Goal: Task Accomplishment & Management: Use online tool/utility

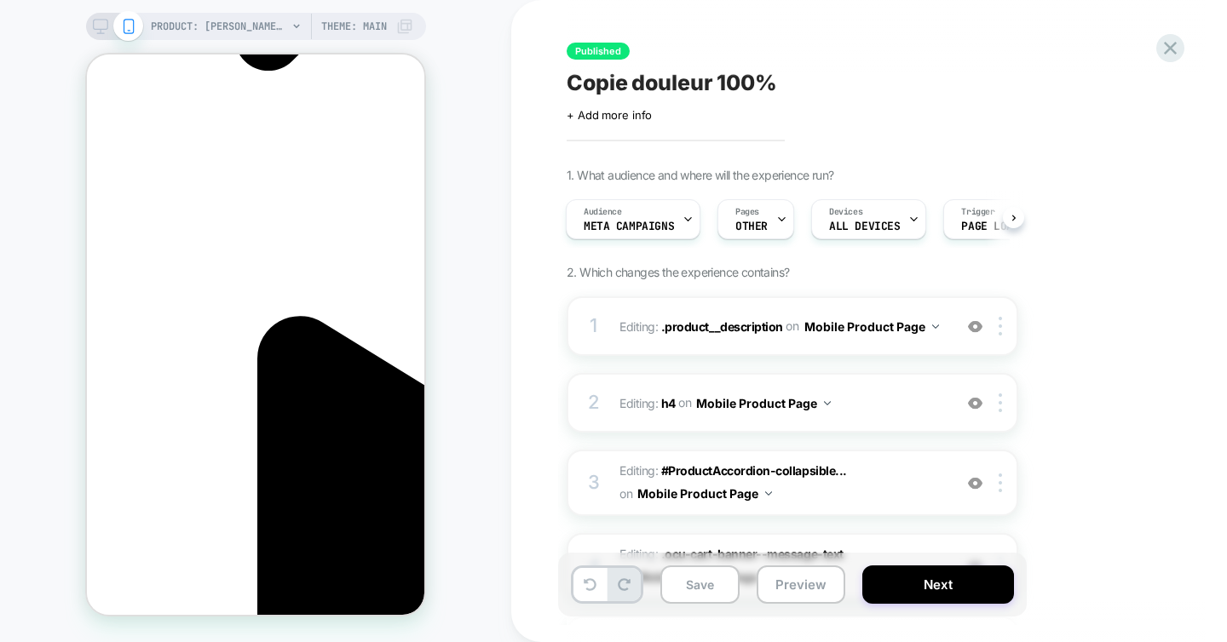
scroll to position [0, 240]
click at [1172, 49] on icon at bounding box center [1169, 48] width 13 height 13
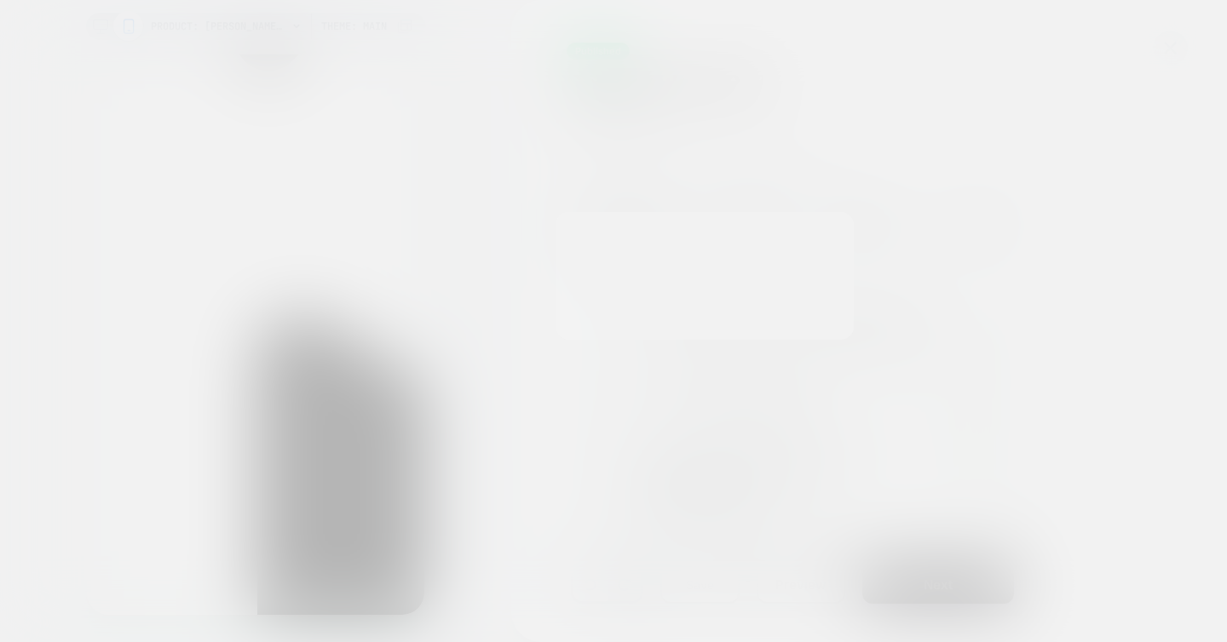
scroll to position [0, 0]
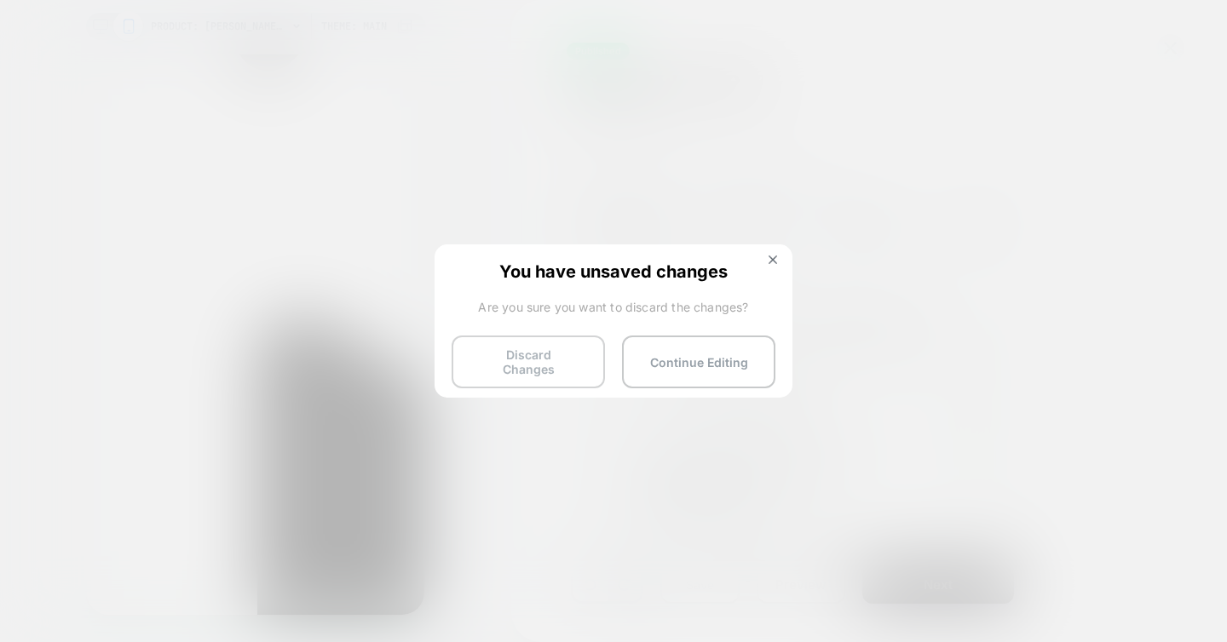
click at [492, 356] on button "Discard Changes" at bounding box center [527, 362] width 153 height 53
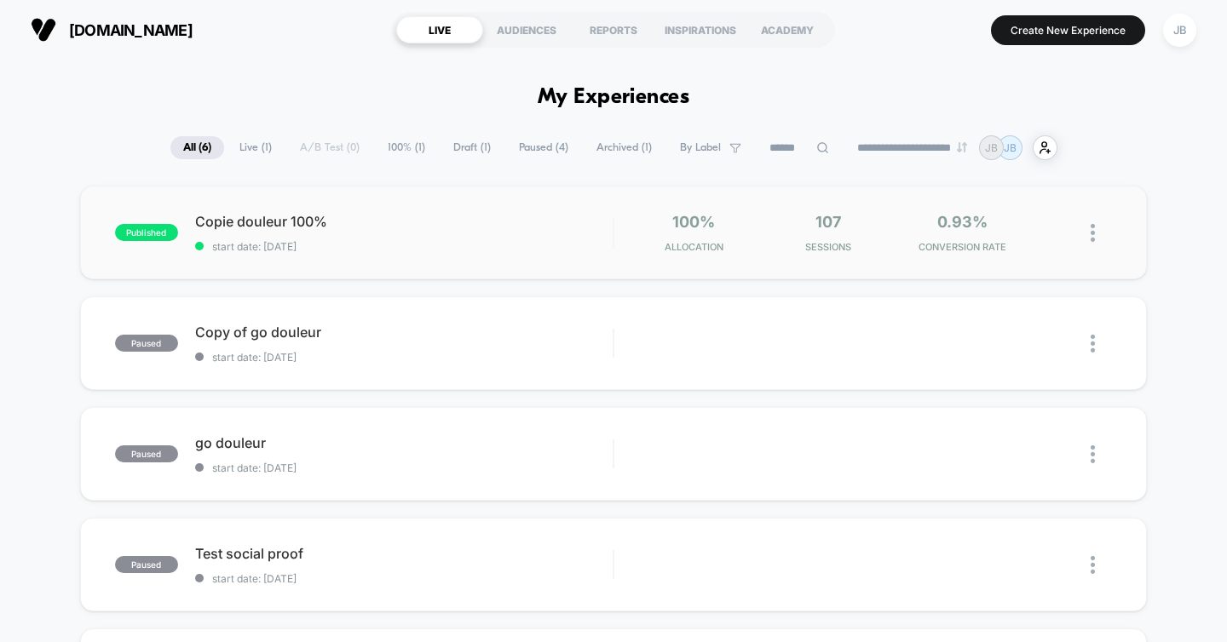
click at [1090, 233] on img at bounding box center [1092, 233] width 4 height 18
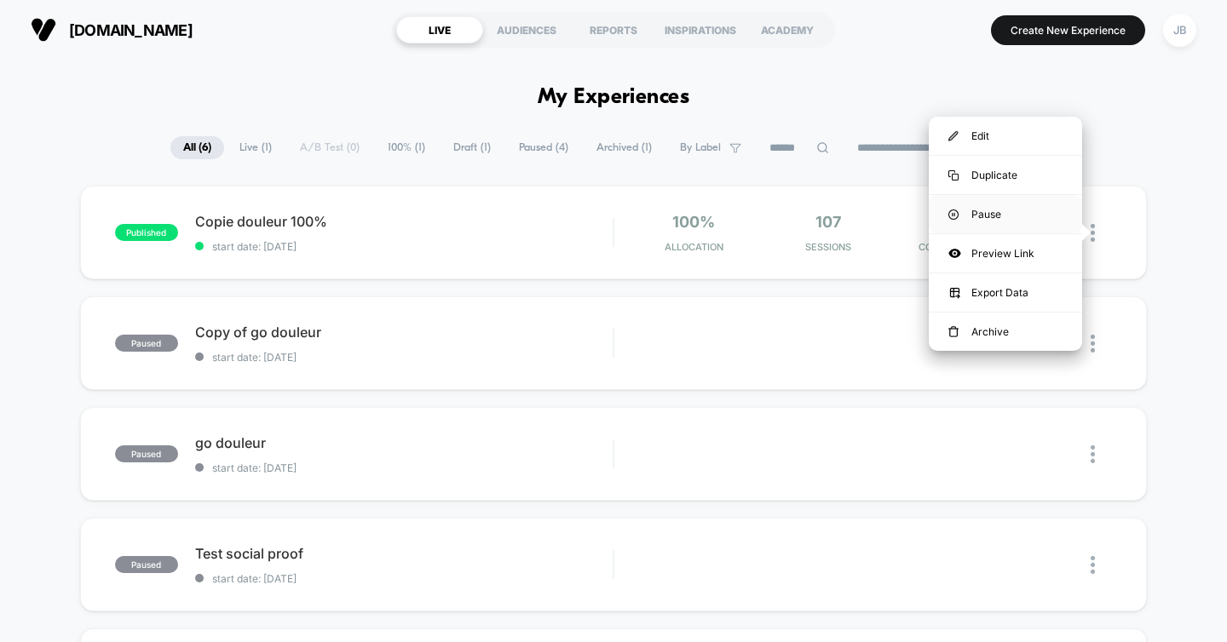
click at [986, 206] on div "Pause" at bounding box center [1004, 214] width 153 height 38
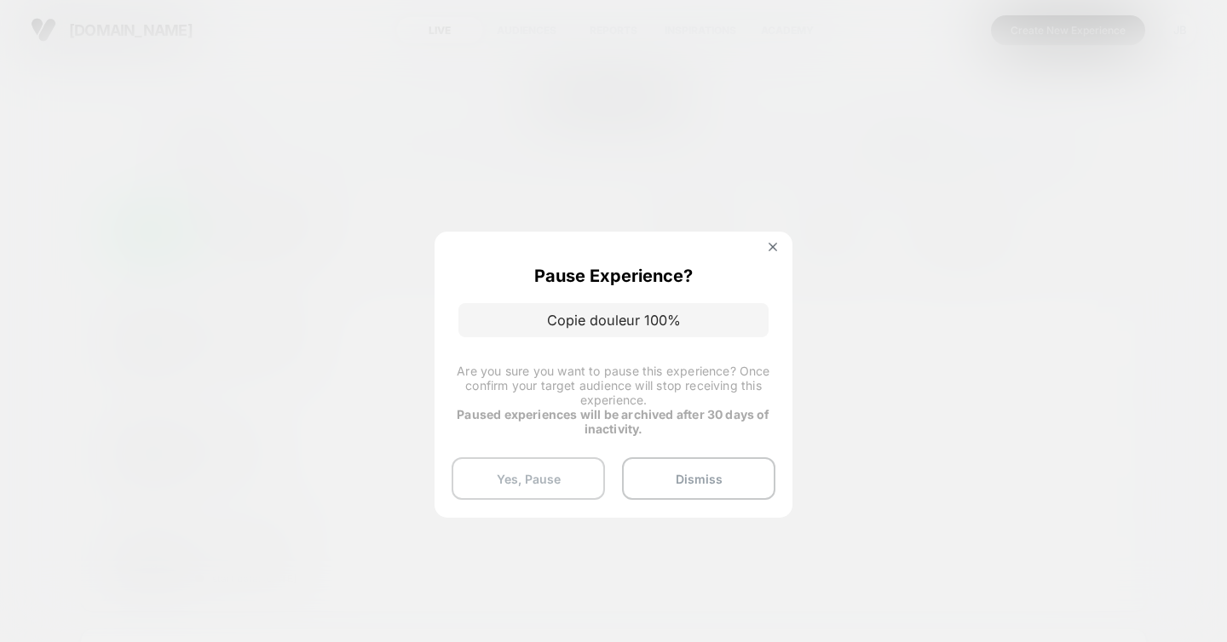
click at [548, 474] on button "Yes, Pause" at bounding box center [527, 478] width 153 height 43
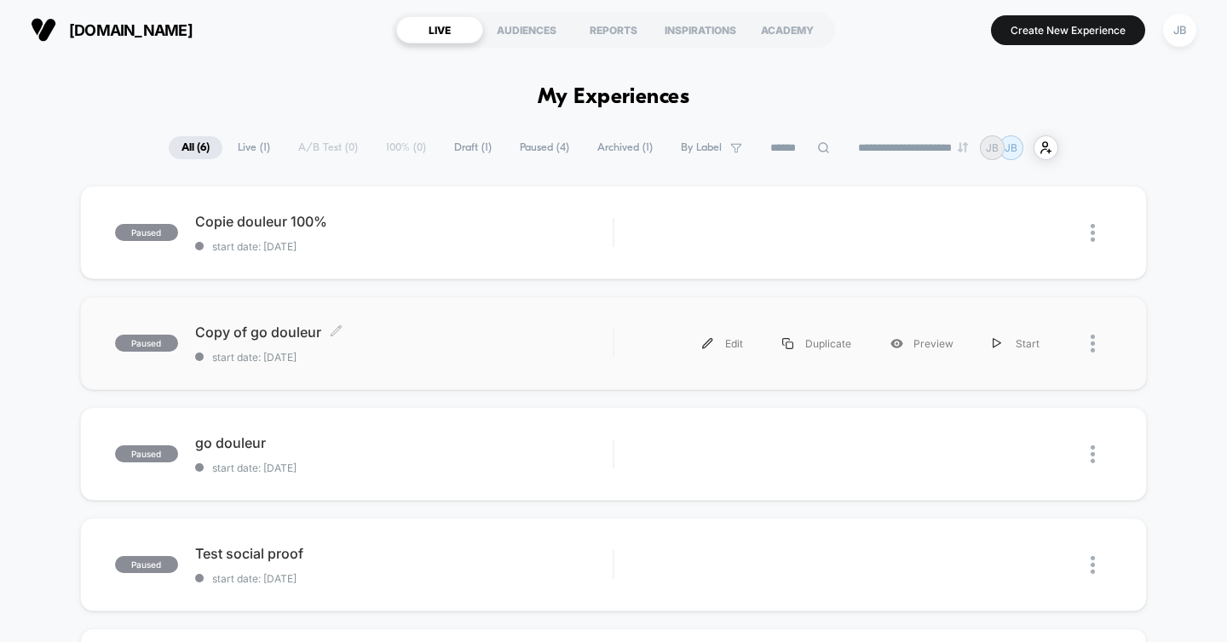
click at [434, 336] on span "Copy of go douleur Click to edit experience details" at bounding box center [404, 332] width 418 height 17
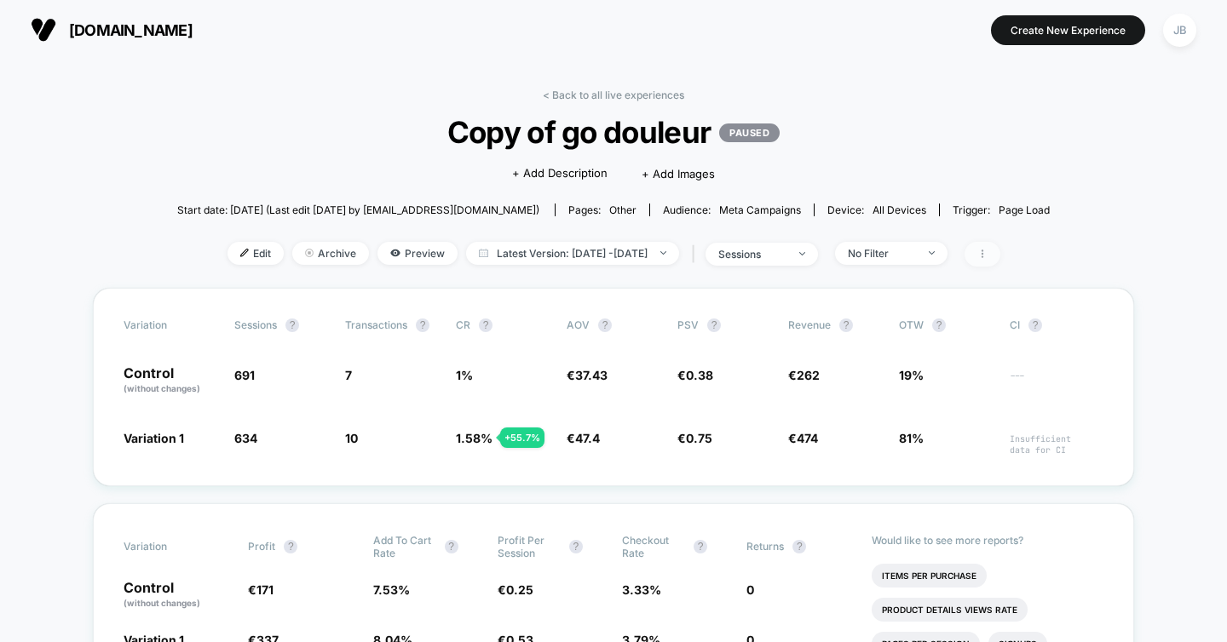
click at [1000, 256] on span at bounding box center [982, 254] width 36 height 25
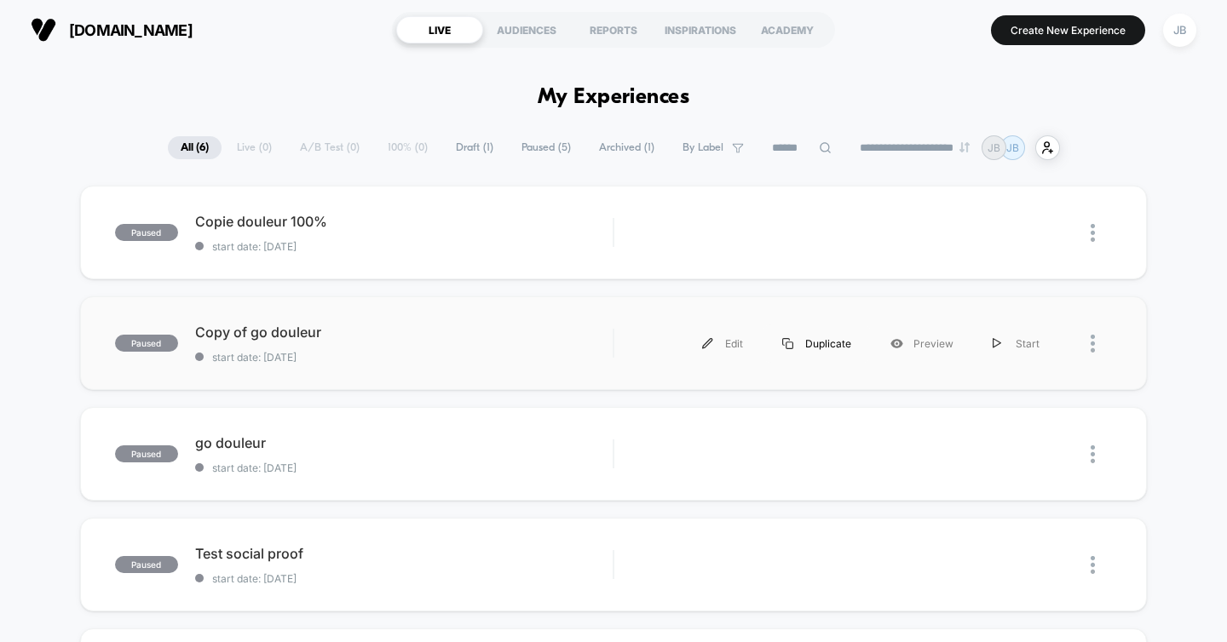
click at [835, 343] on div "Duplicate" at bounding box center [816, 344] width 108 height 38
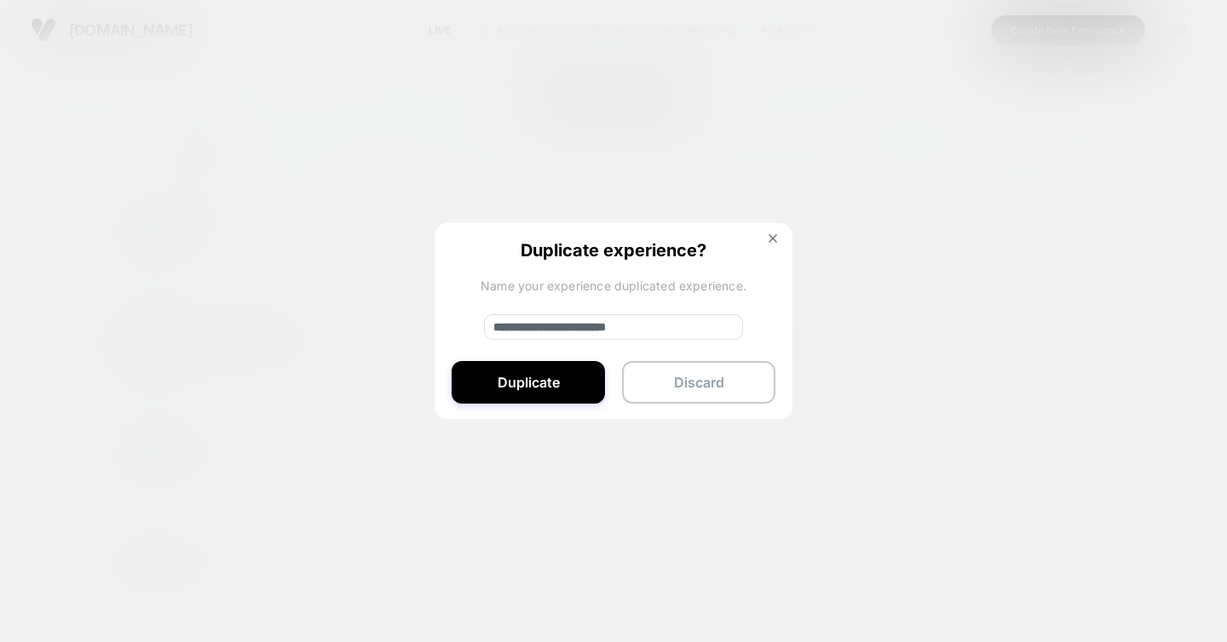
drag, startPoint x: 686, startPoint y: 330, endPoint x: 385, endPoint y: 328, distance: 300.7
click at [631, 328] on div "**********" at bounding box center [845, 344] width 428 height 38
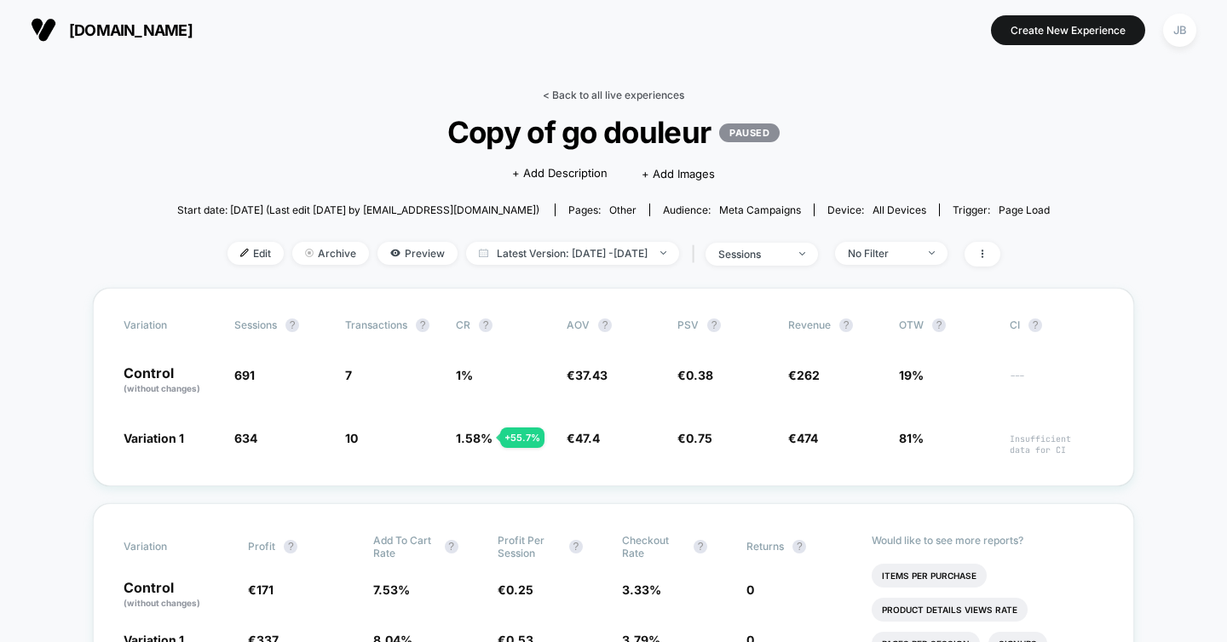
click at [640, 95] on link "< Back to all live experiences" at bounding box center [613, 95] width 141 height 13
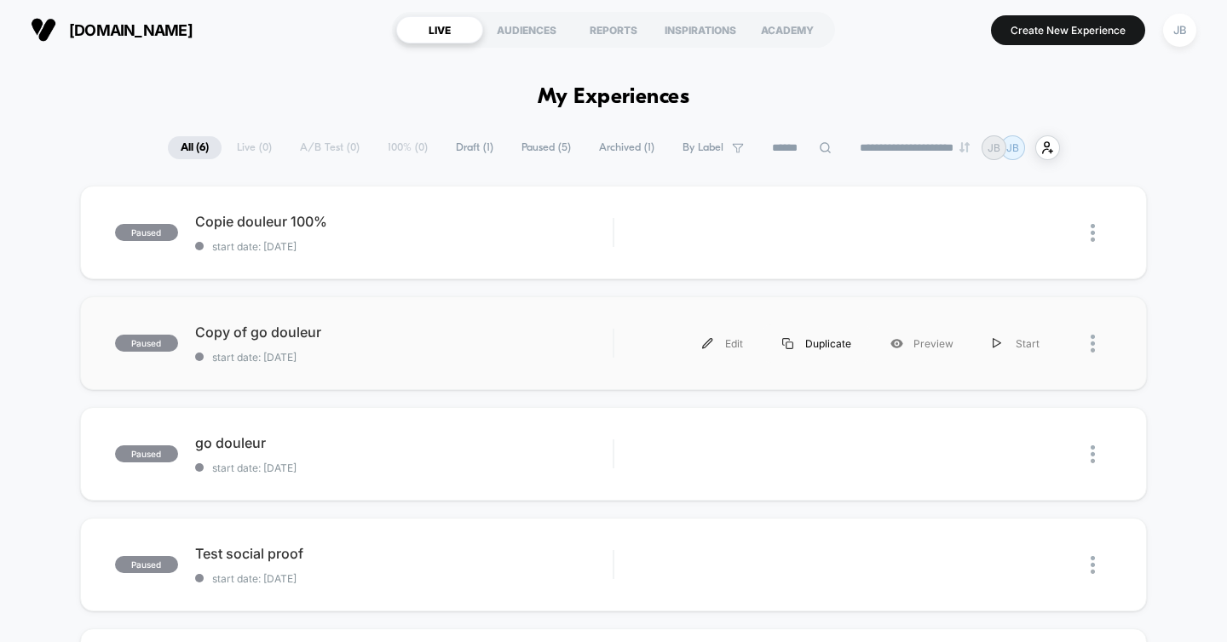
click at [820, 341] on div "Duplicate" at bounding box center [816, 344] width 108 height 38
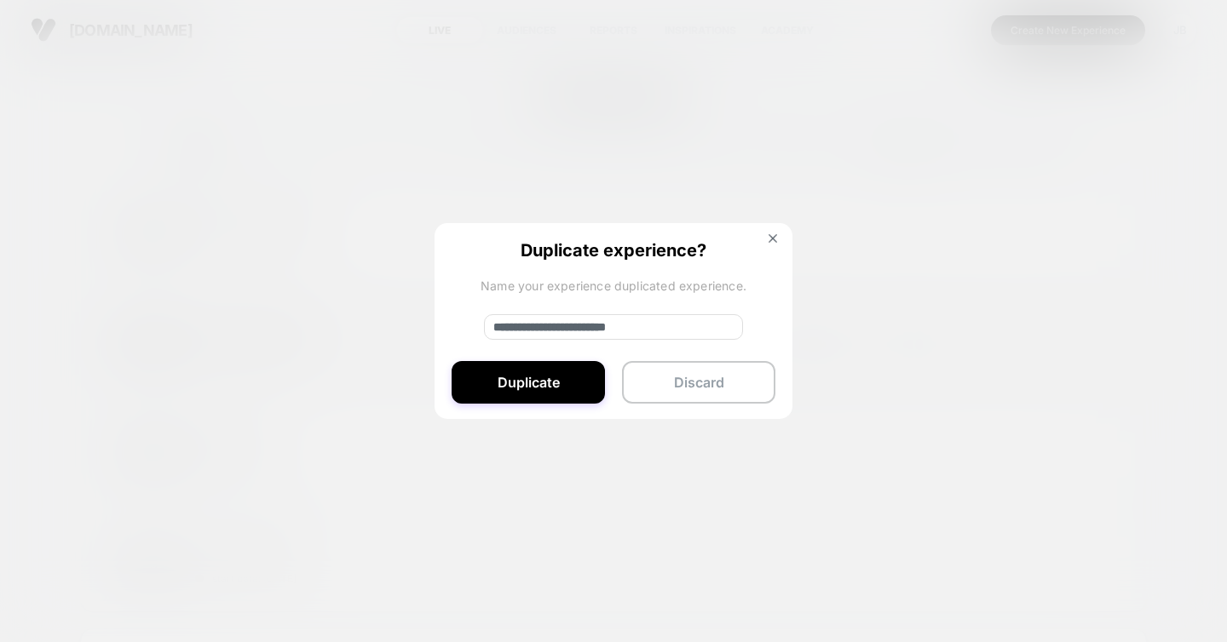
drag, startPoint x: 615, startPoint y: 330, endPoint x: 463, endPoint y: 330, distance: 151.6
click at [463, 330] on div "**********" at bounding box center [613, 322] width 358 height 198
click at [573, 327] on input "**********" at bounding box center [613, 327] width 259 height 26
type input "**********"
click at [543, 380] on button "Duplicate" at bounding box center [527, 382] width 153 height 43
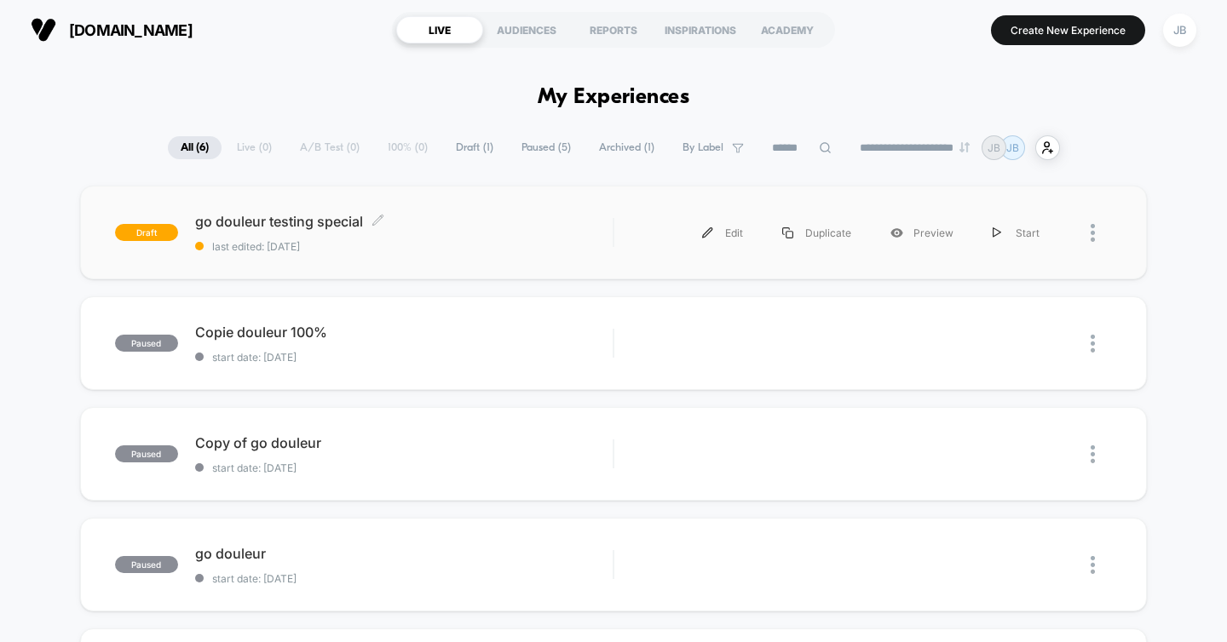
click at [474, 237] on div "go douleur testing special Click to edit experience details Click to edit exper…" at bounding box center [404, 233] width 418 height 40
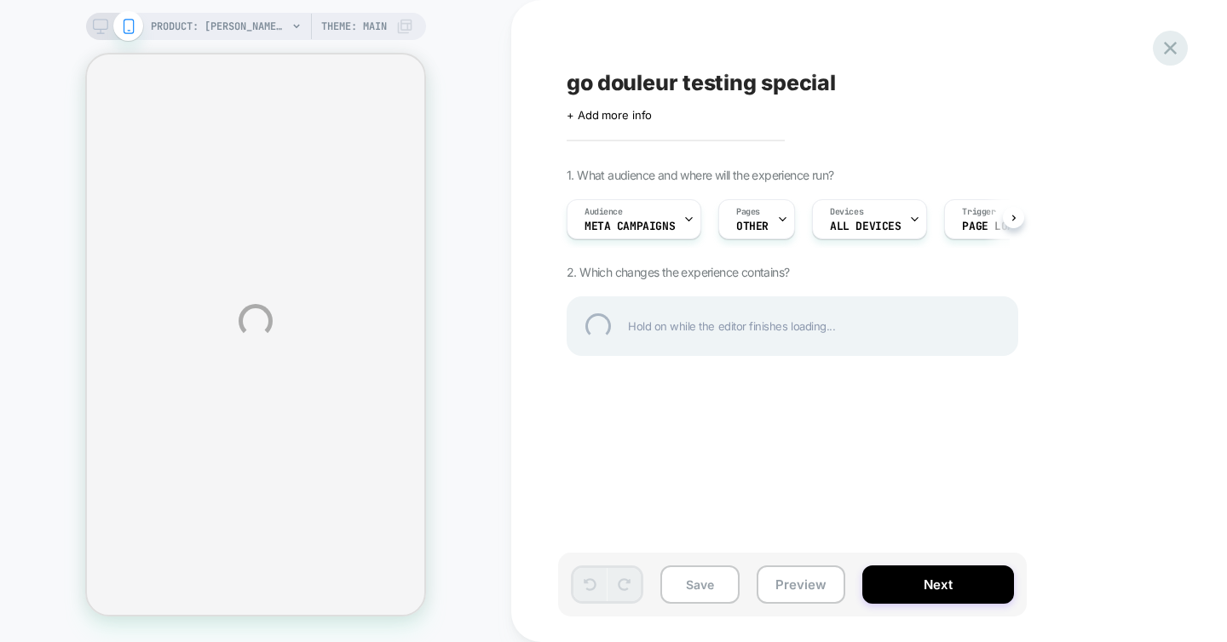
click at [1171, 42] on div at bounding box center [1169, 48] width 35 height 35
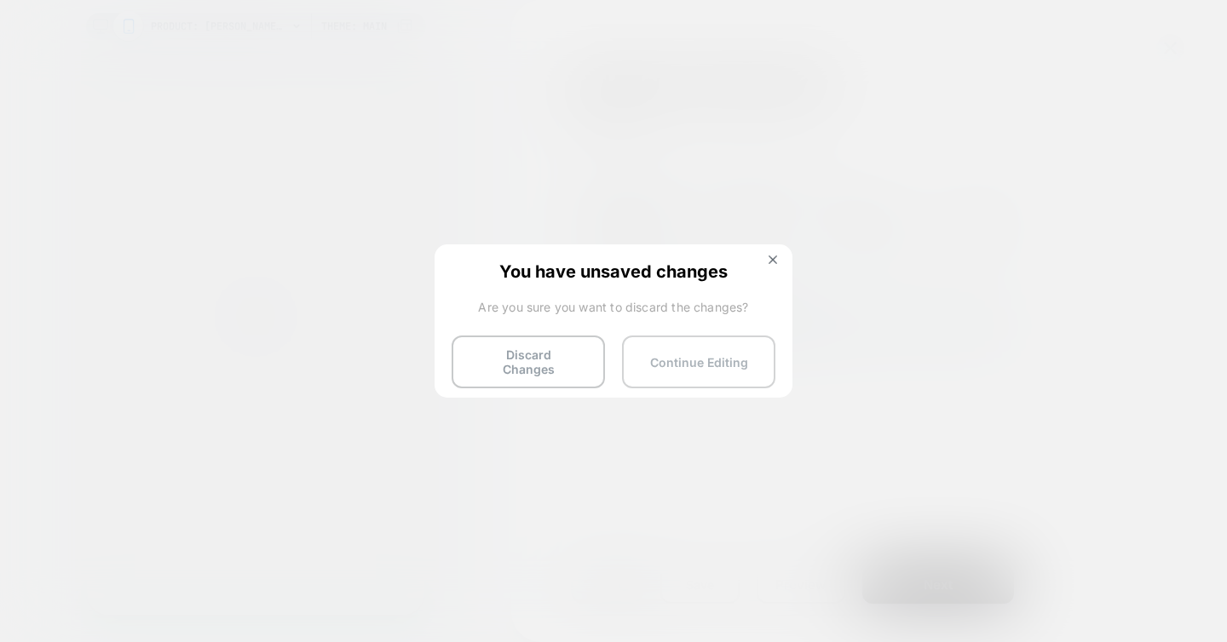
click at [687, 354] on button "Continue Editing" at bounding box center [698, 362] width 153 height 53
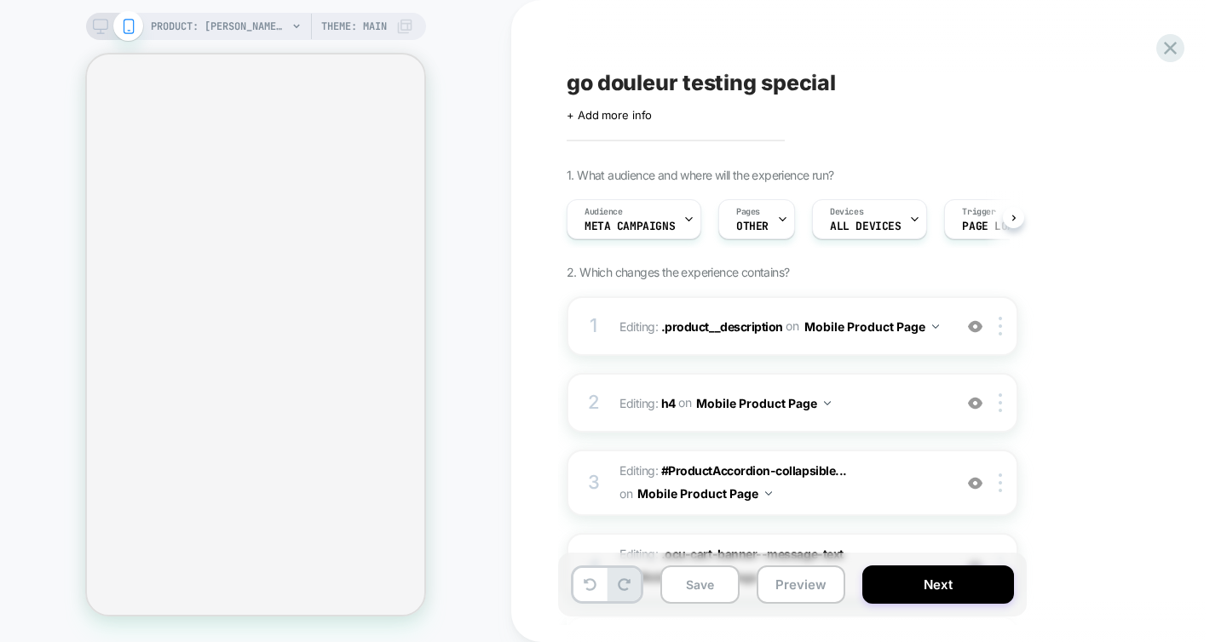
scroll to position [0, 1]
click at [928, 594] on button "Next" at bounding box center [938, 585] width 152 height 38
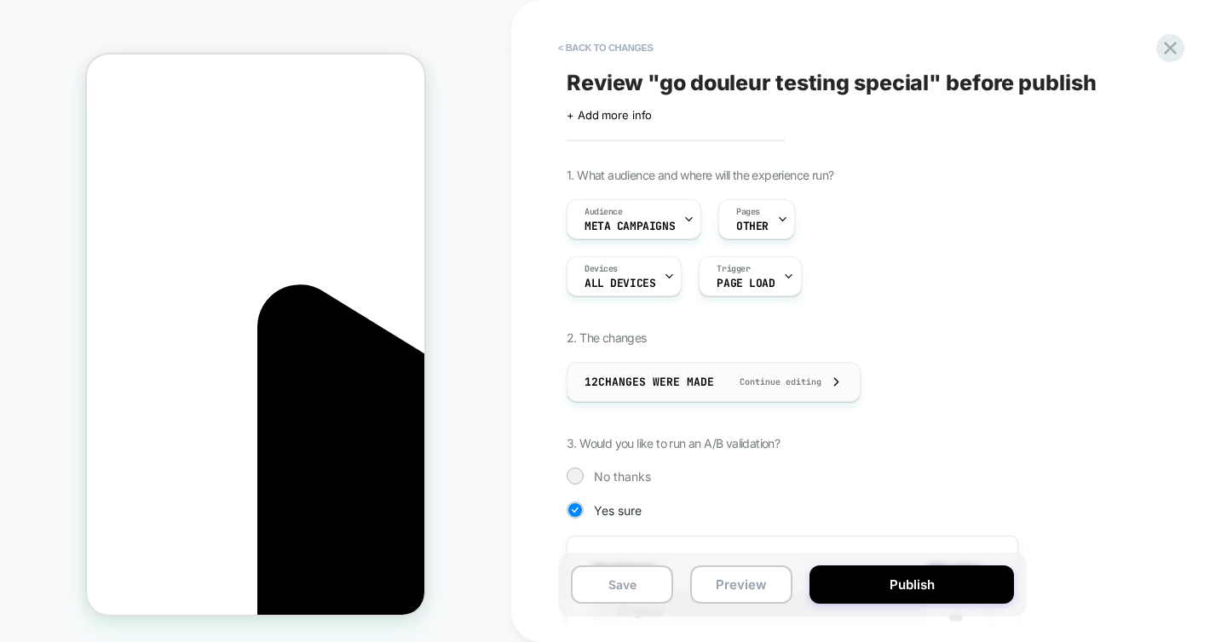
scroll to position [0, 0]
click at [685, 218] on icon at bounding box center [688, 219] width 6 height 3
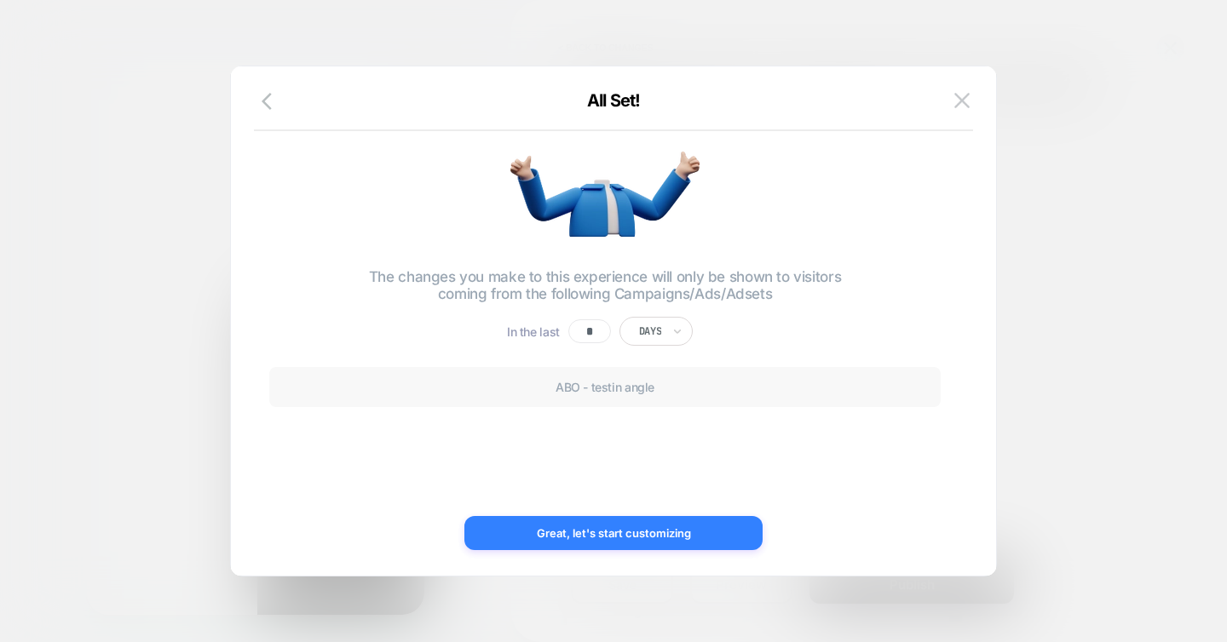
click at [606, 524] on button "Great, let's start customizing" at bounding box center [613, 533] width 298 height 34
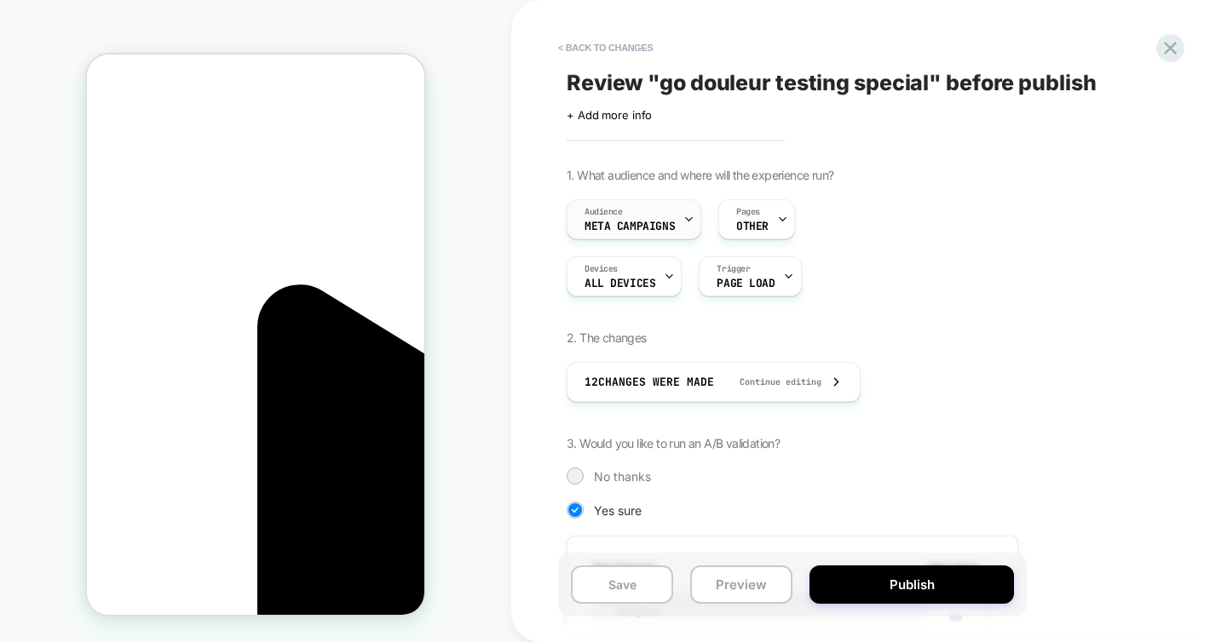
click at [662, 224] on span "Meta campaigns" at bounding box center [629, 227] width 90 height 12
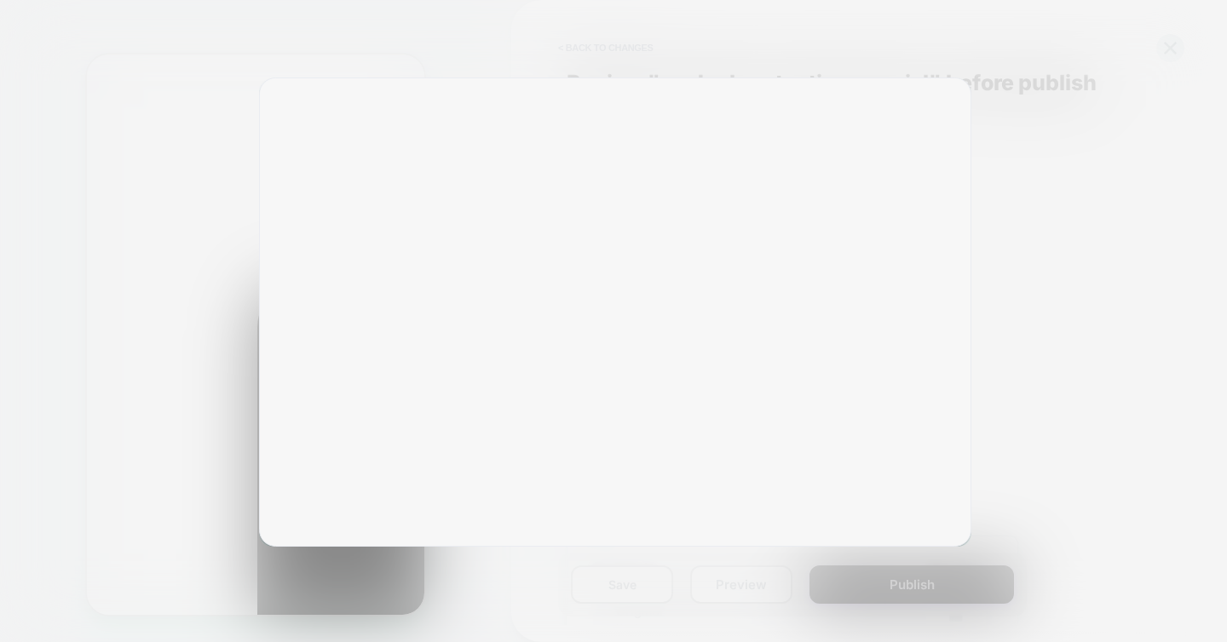
scroll to position [0, 240]
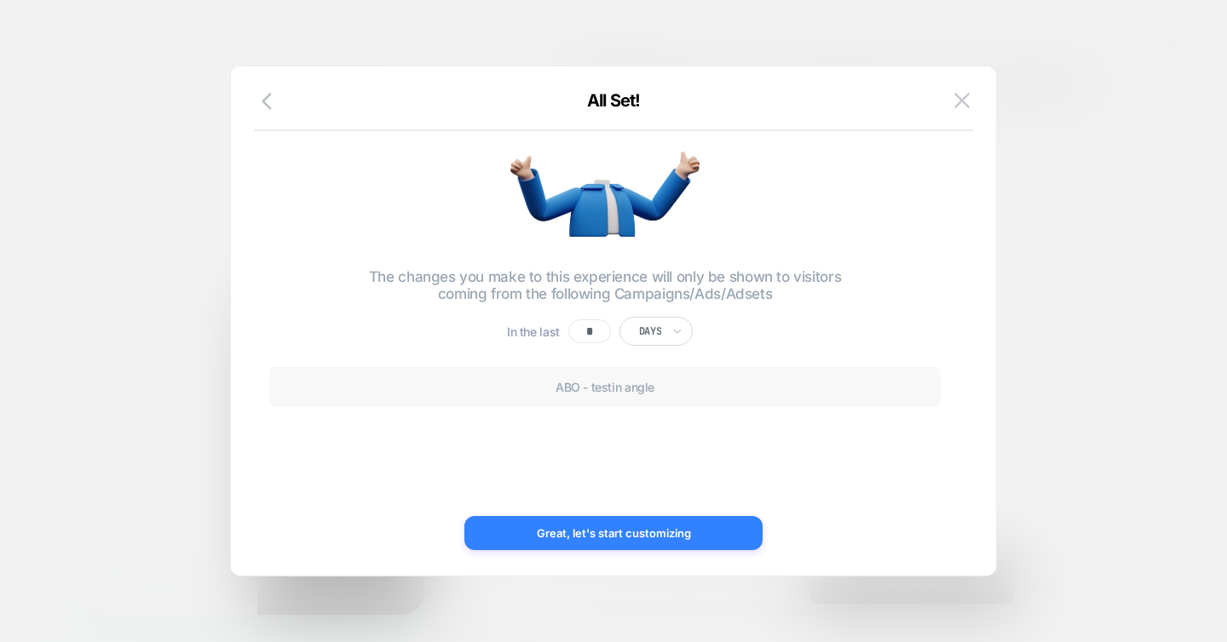
click at [610, 535] on button "Great, let's start customizing" at bounding box center [613, 533] width 298 height 34
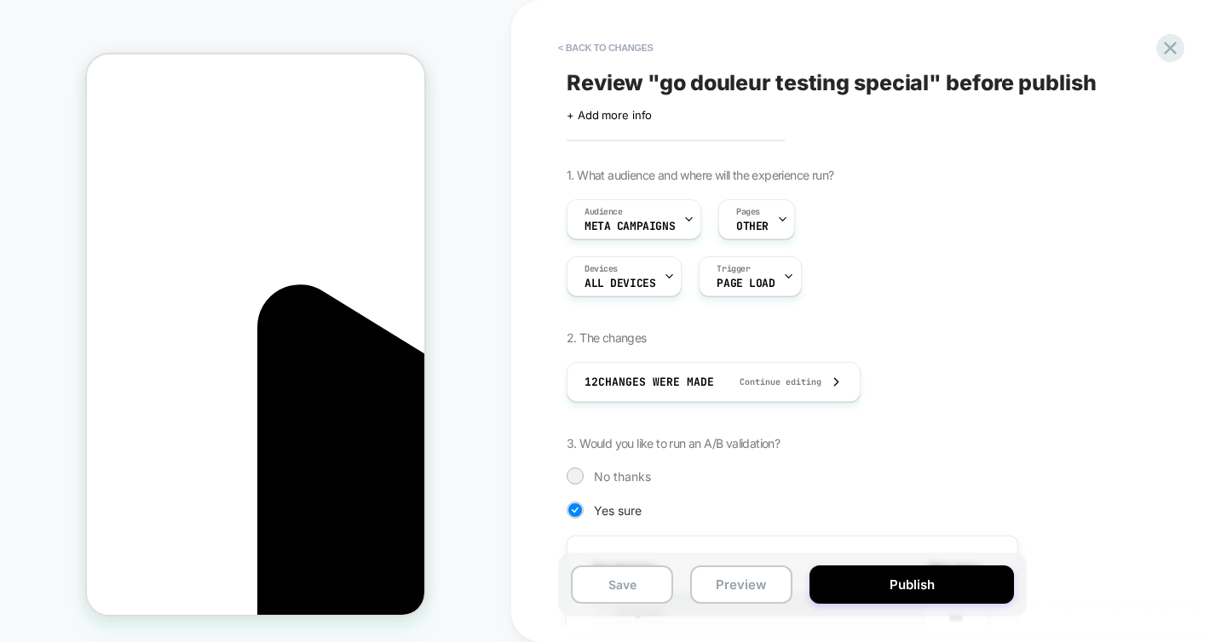
scroll to position [0, 0]
click at [592, 46] on button "< Back to changes" at bounding box center [605, 47] width 112 height 27
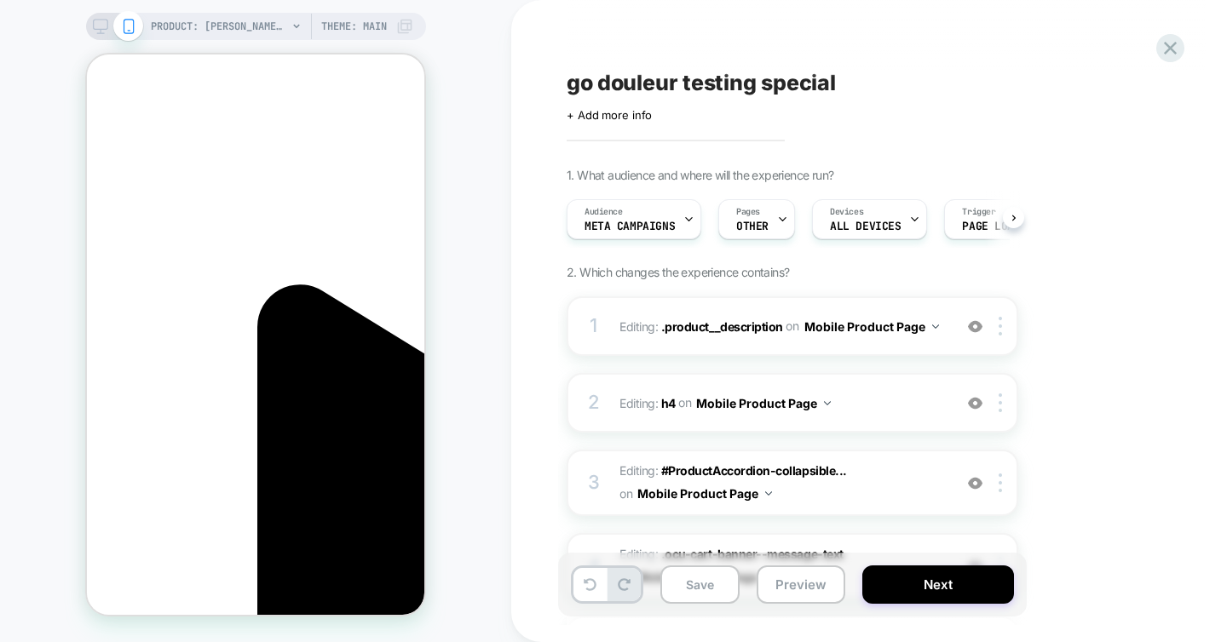
scroll to position [0, 1]
click at [654, 229] on span "Meta campaigns" at bounding box center [628, 227] width 90 height 12
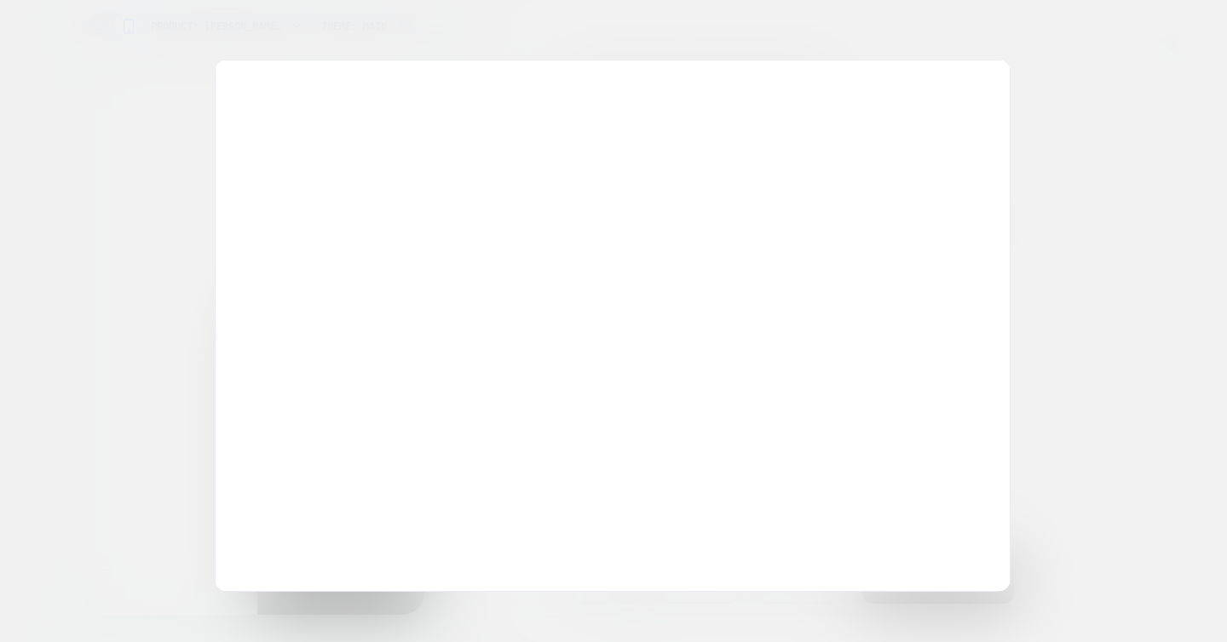
scroll to position [0, 240]
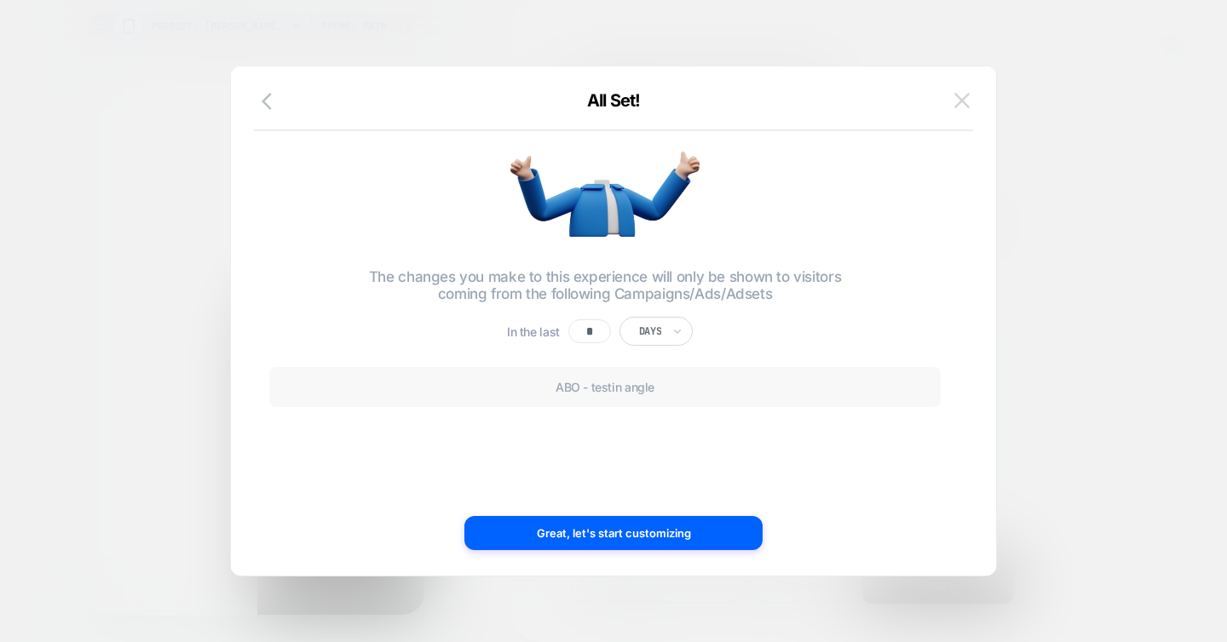
click at [965, 96] on img at bounding box center [961, 100] width 15 height 14
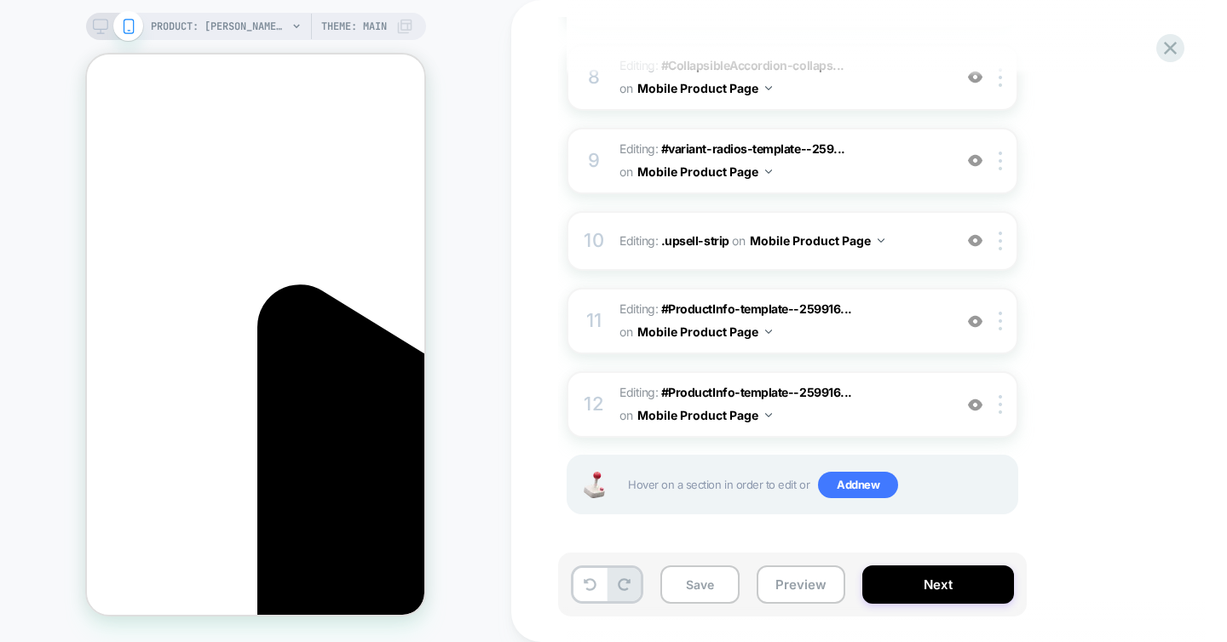
scroll to position [0, 0]
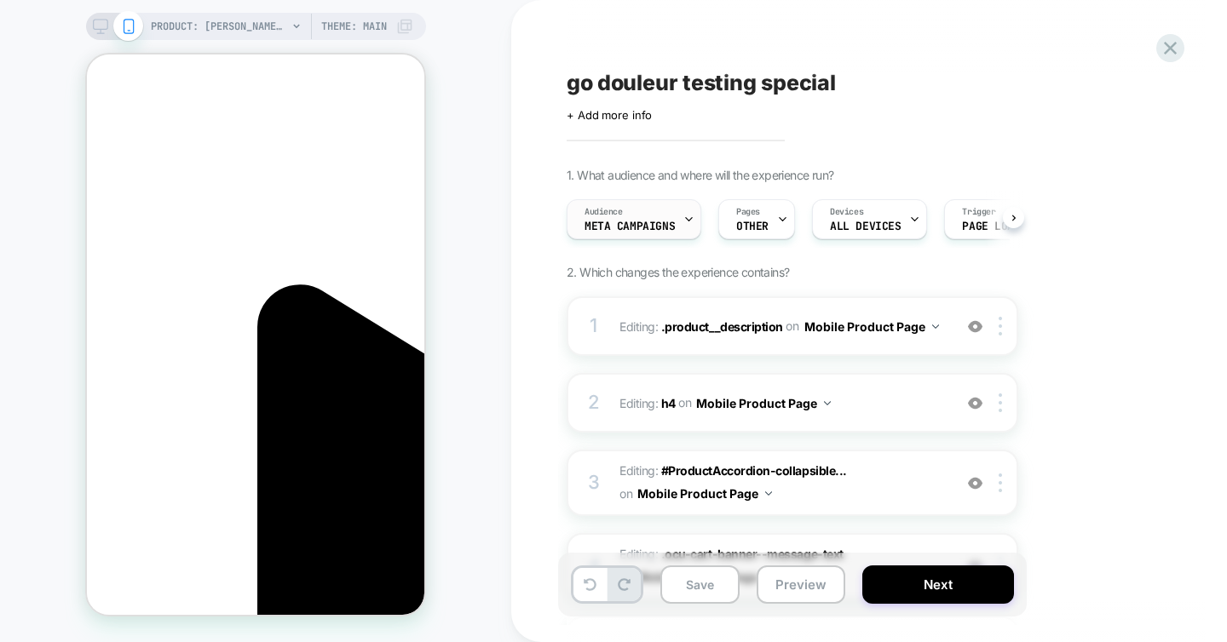
click at [683, 221] on icon at bounding box center [688, 219] width 11 height 11
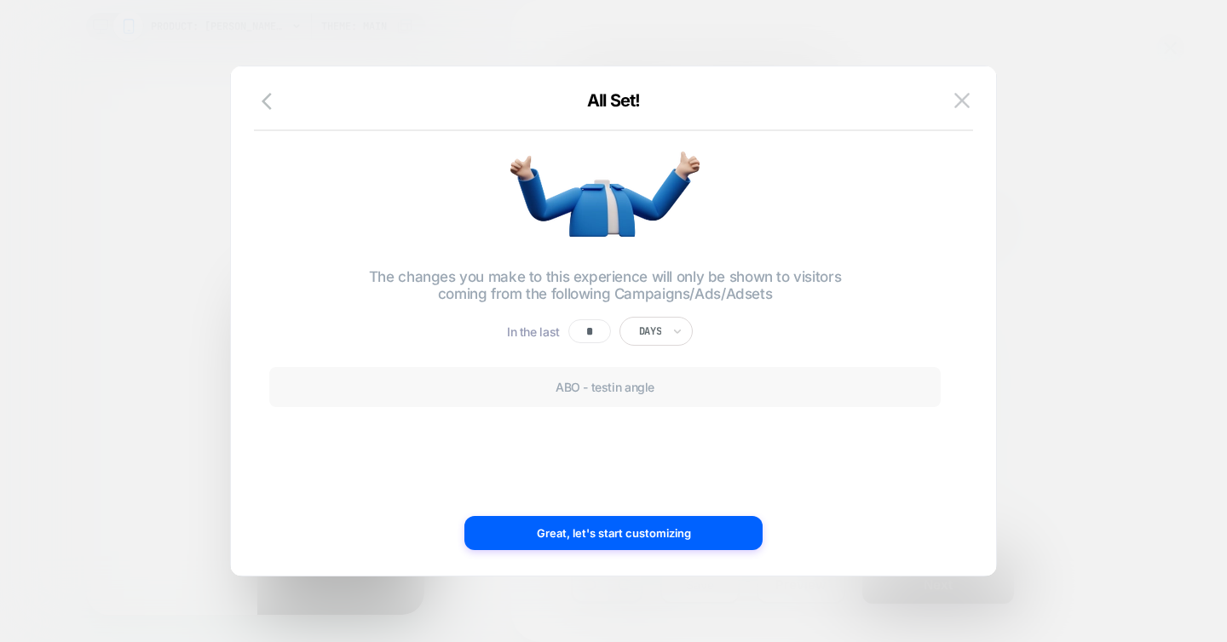
scroll to position [0, 240]
click at [266, 99] on icon "button" at bounding box center [266, 101] width 10 height 17
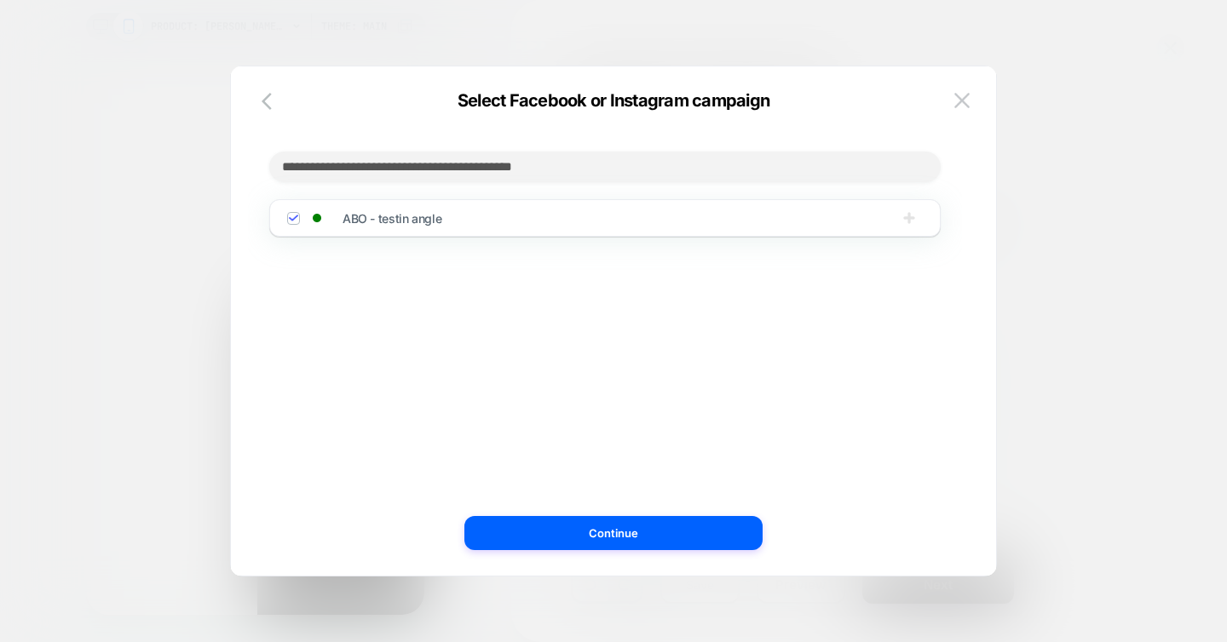
click at [910, 221] on icon "button" at bounding box center [908, 217] width 11 height 11
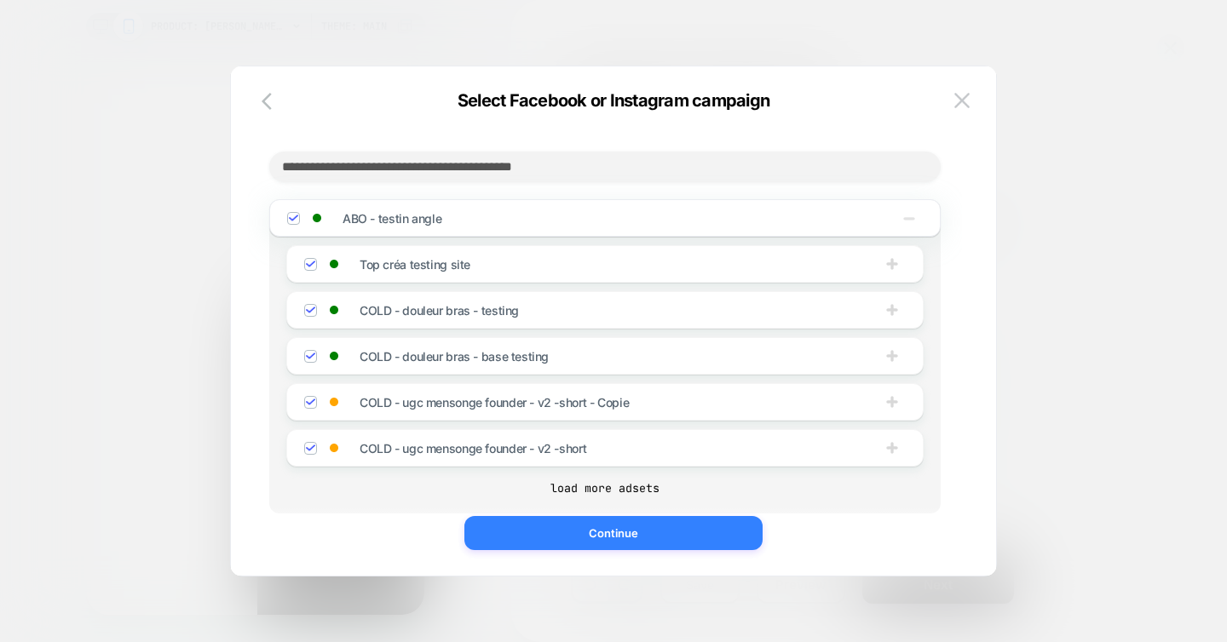
click at [591, 540] on button "Continue" at bounding box center [613, 533] width 298 height 34
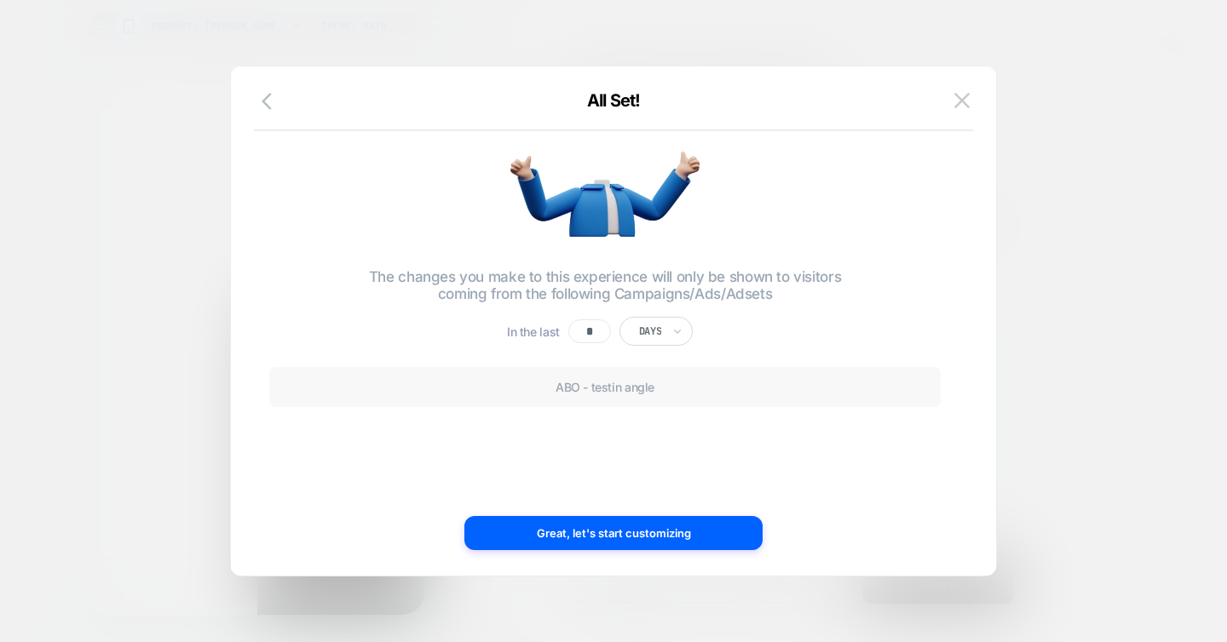
click at [658, 330] on div at bounding box center [650, 332] width 22 height 14
drag, startPoint x: 595, startPoint y: 329, endPoint x: 582, endPoint y: 332, distance: 13.2
click at [582, 332] on input "*" at bounding box center [589, 331] width 43 height 24
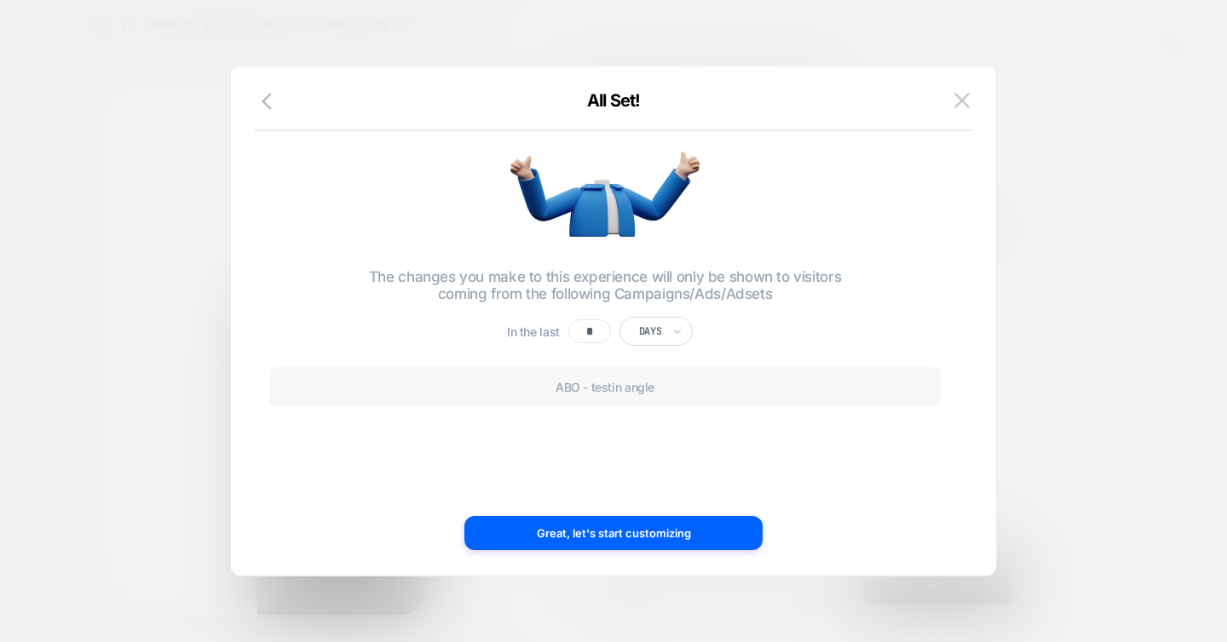
type input "*"
click at [727, 332] on div "In the last * Days" at bounding box center [604, 338] width 671 height 42
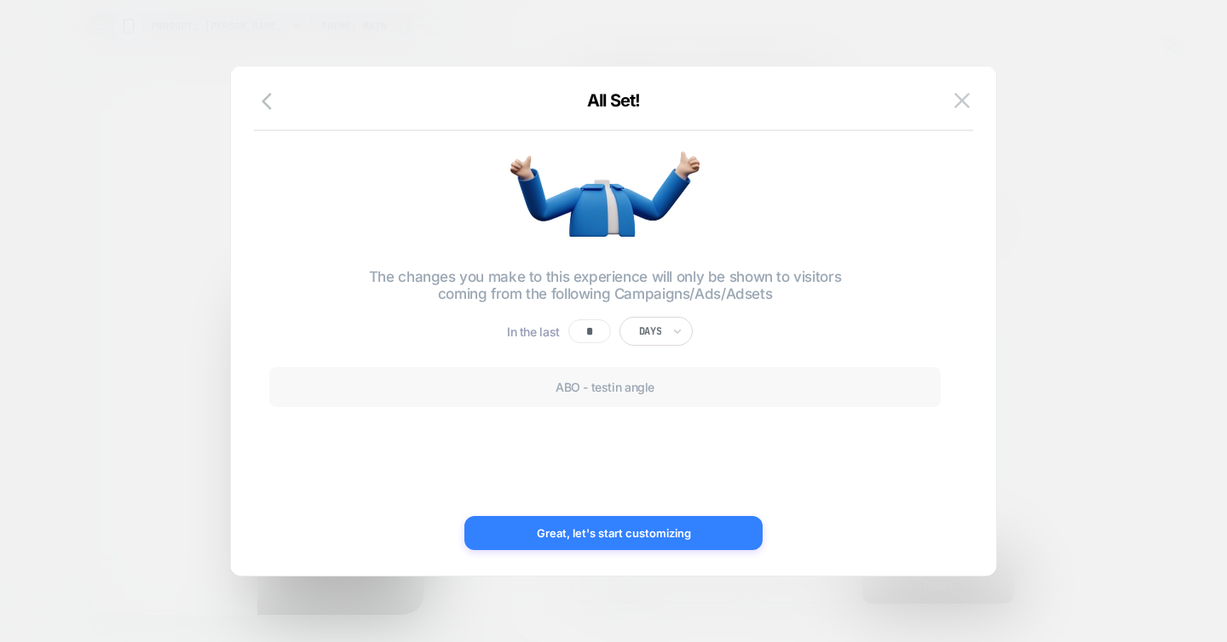
scroll to position [0, 0]
click at [616, 535] on button "Great, let's start customizing" at bounding box center [613, 533] width 298 height 34
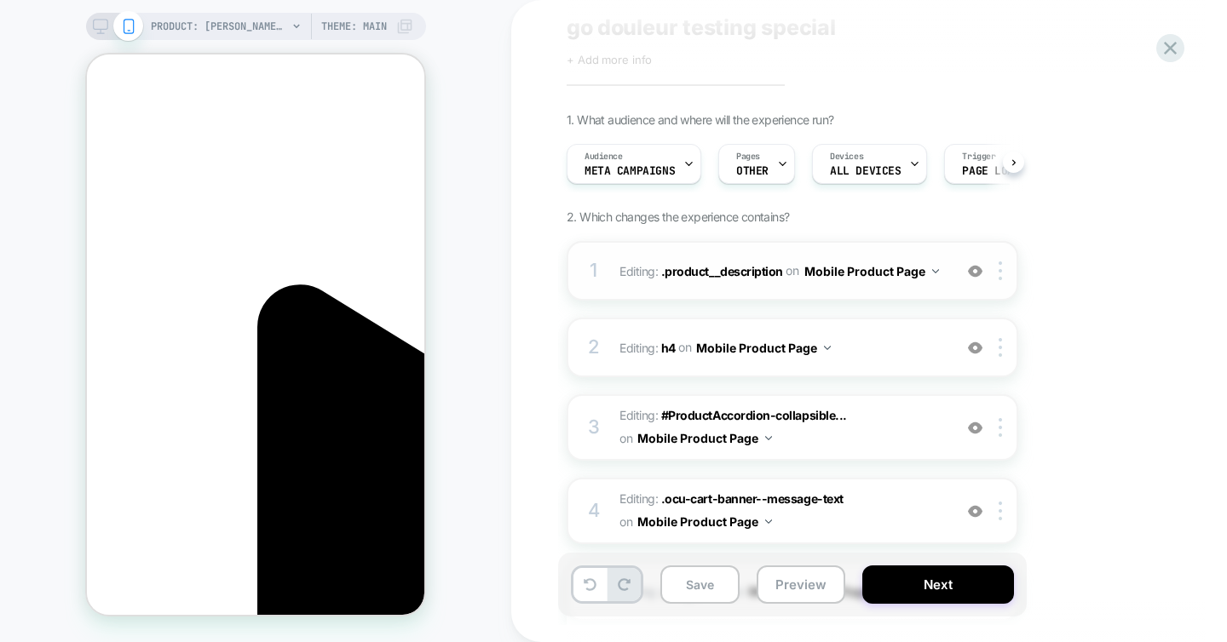
scroll to position [166, 0]
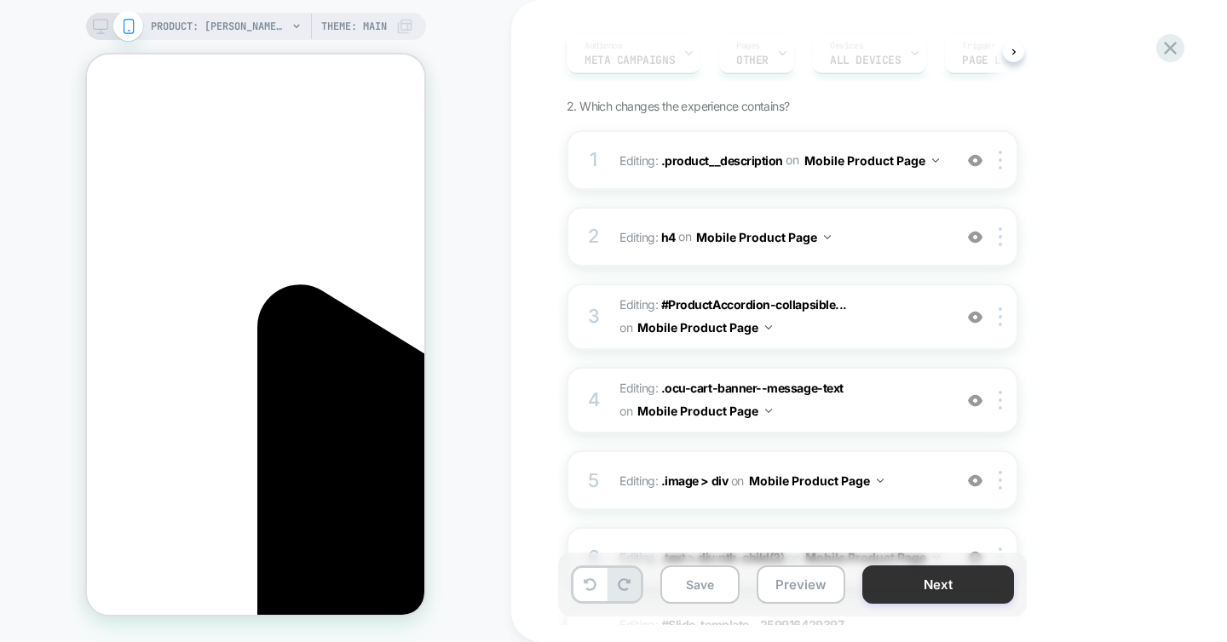
click at [947, 588] on button "Next" at bounding box center [938, 585] width 152 height 38
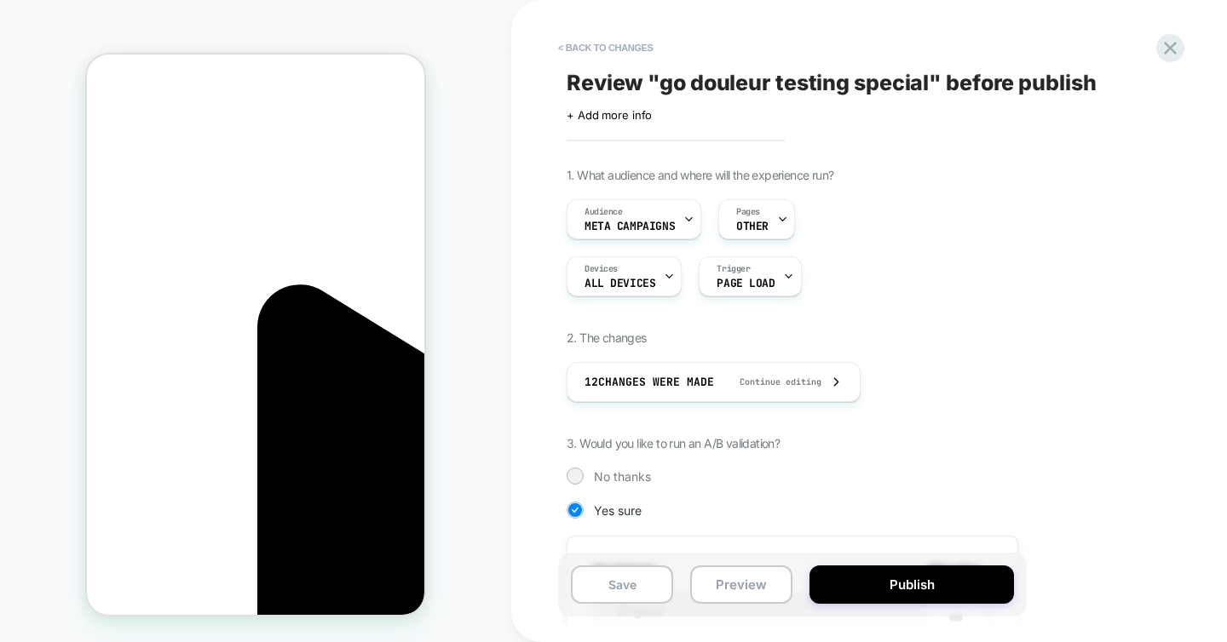
scroll to position [0, 0]
click at [947, 588] on button "Publish" at bounding box center [911, 585] width 204 height 38
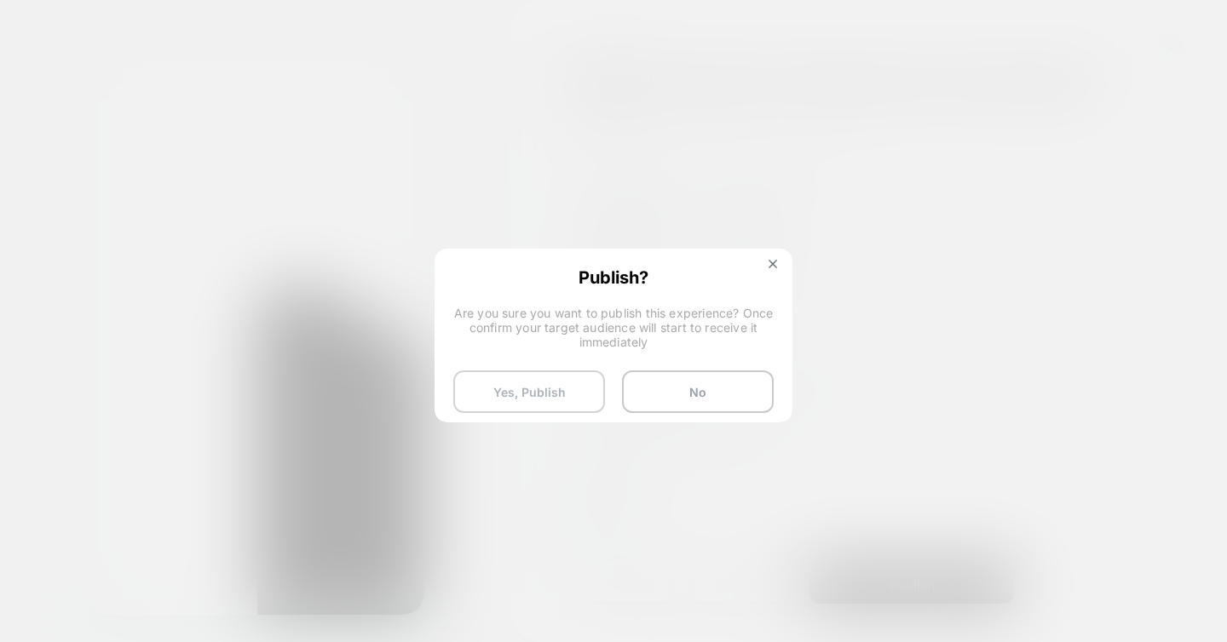
click at [549, 390] on button "Yes, Publish" at bounding box center [529, 392] width 152 height 43
